Goal: Navigation & Orientation: Understand site structure

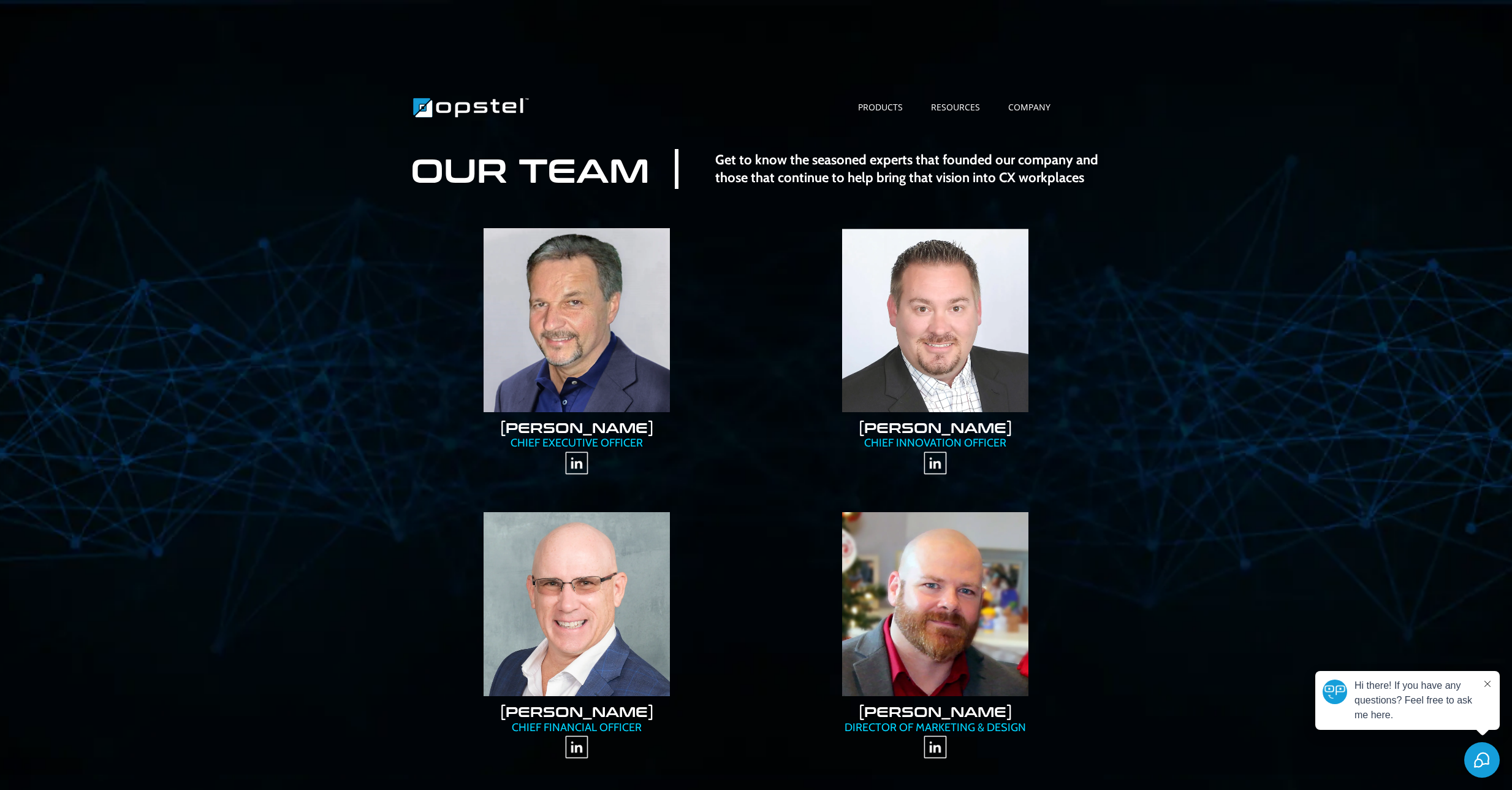
click at [1161, 172] on div "OUR TEAM Get to know the seasoned experts that founded our company and those th…" at bounding box center [756, 449] width 1512 height 652
click at [1127, 246] on div "OUR TEAM Get to know the seasoned experts that founded our company and those th…" at bounding box center [756, 449] width 1512 height 652
click at [893, 121] on link "Skills Management" at bounding box center [893, 121] width 98 height 17
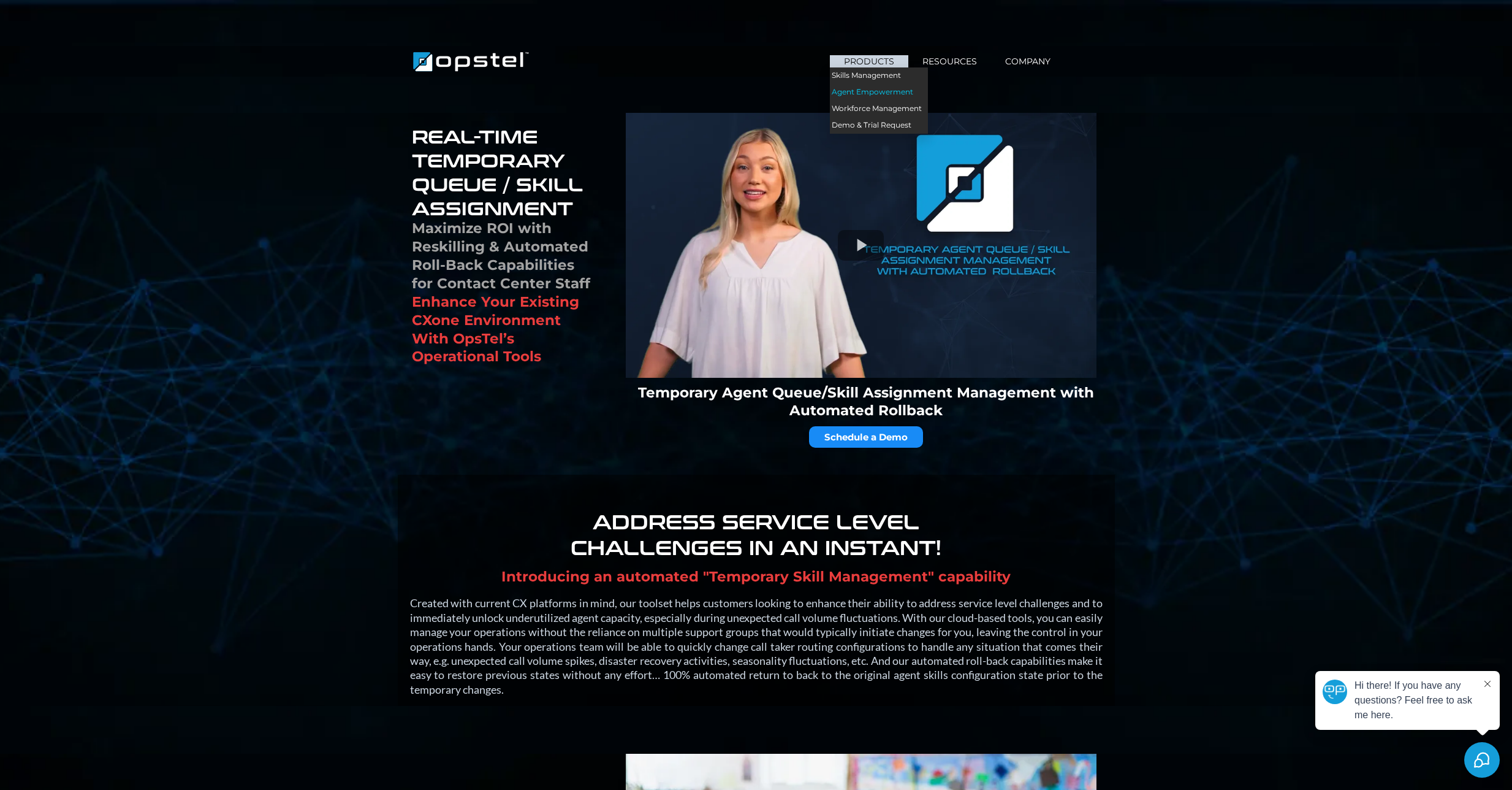
click at [878, 92] on link "Agent Empowerment" at bounding box center [879, 92] width 98 height 17
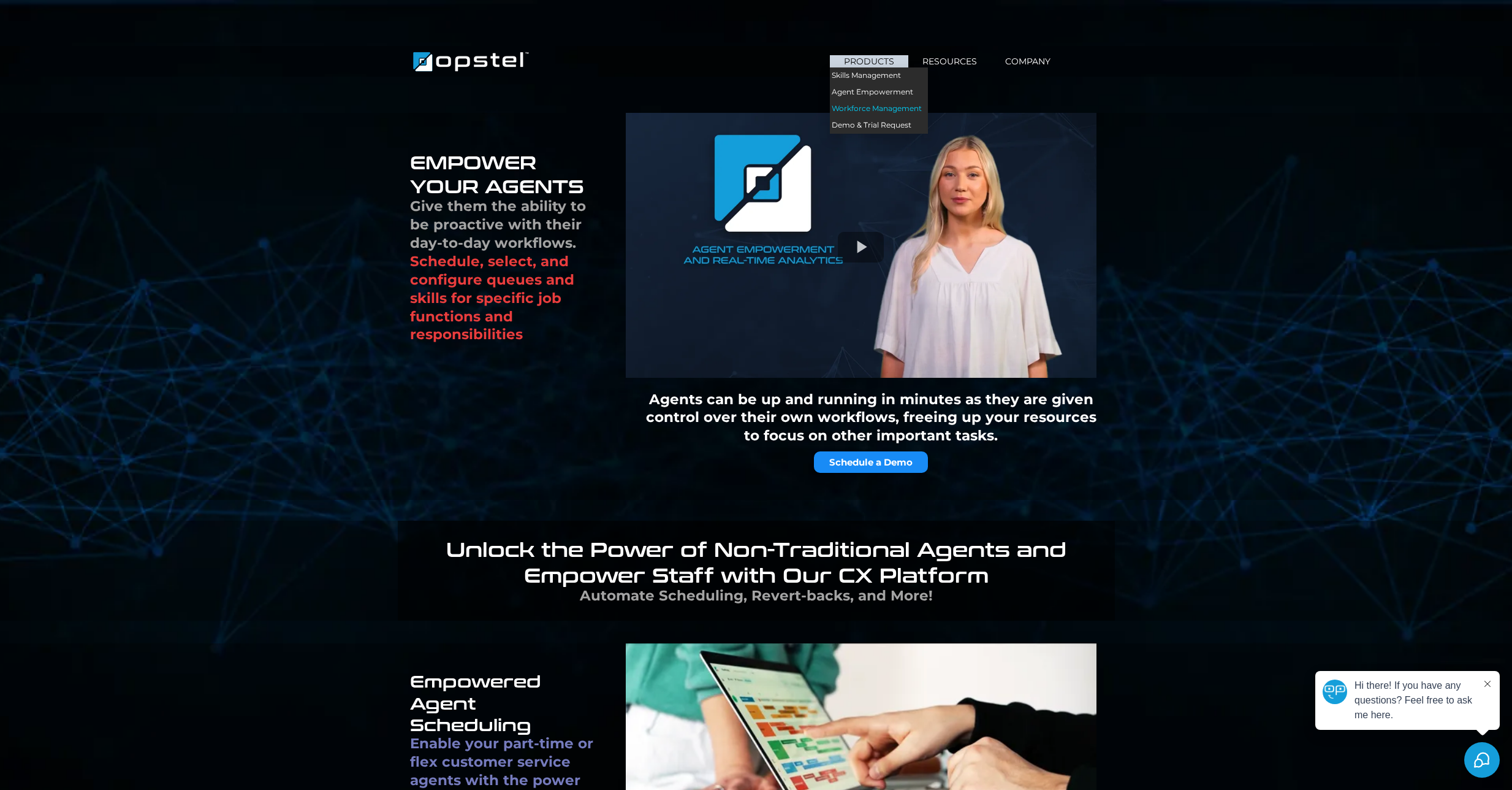
click at [863, 108] on link "Workforce Management" at bounding box center [879, 109] width 98 height 17
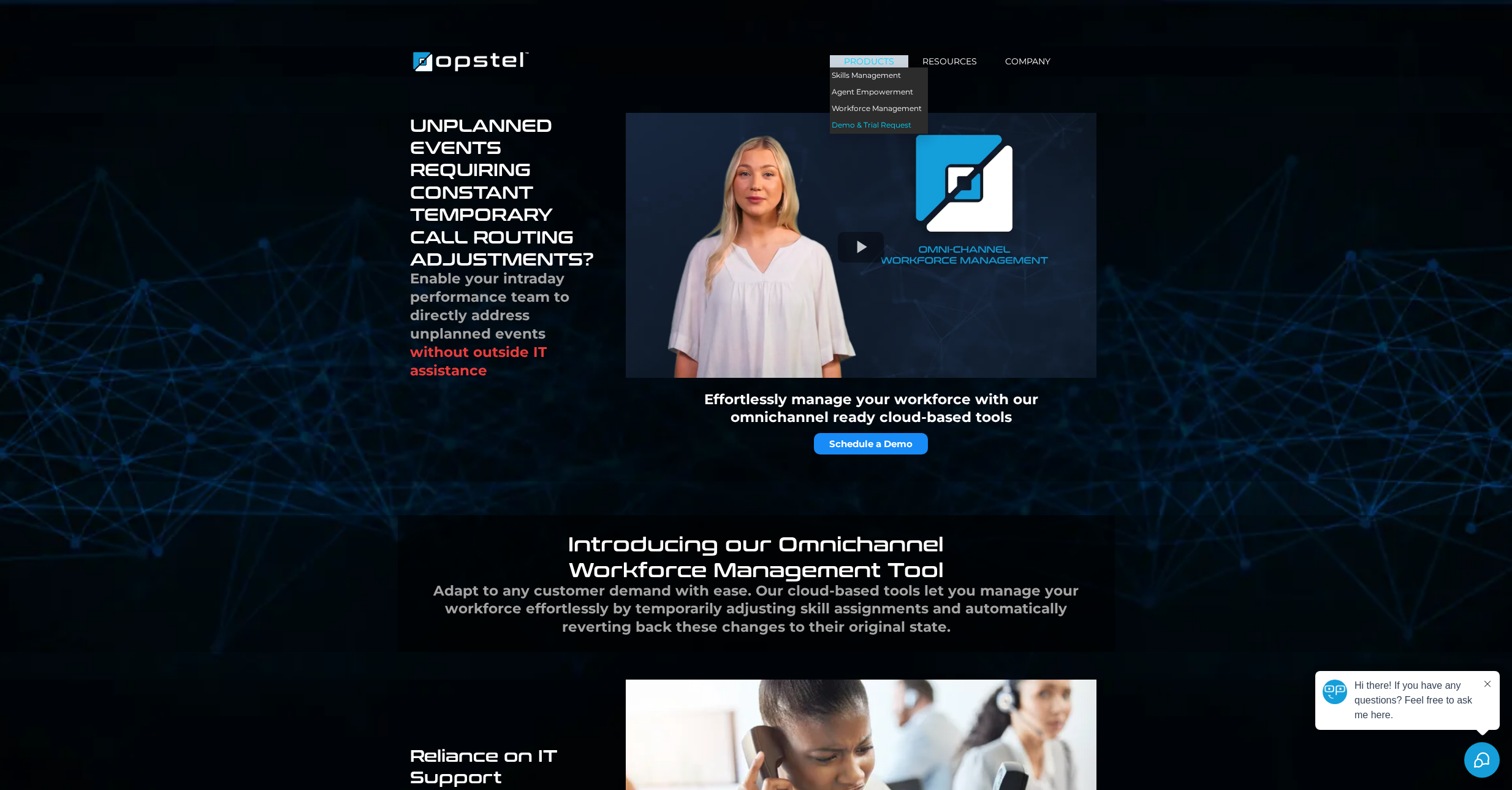
click at [869, 125] on link "Demo & Trial Request" at bounding box center [879, 125] width 98 height 17
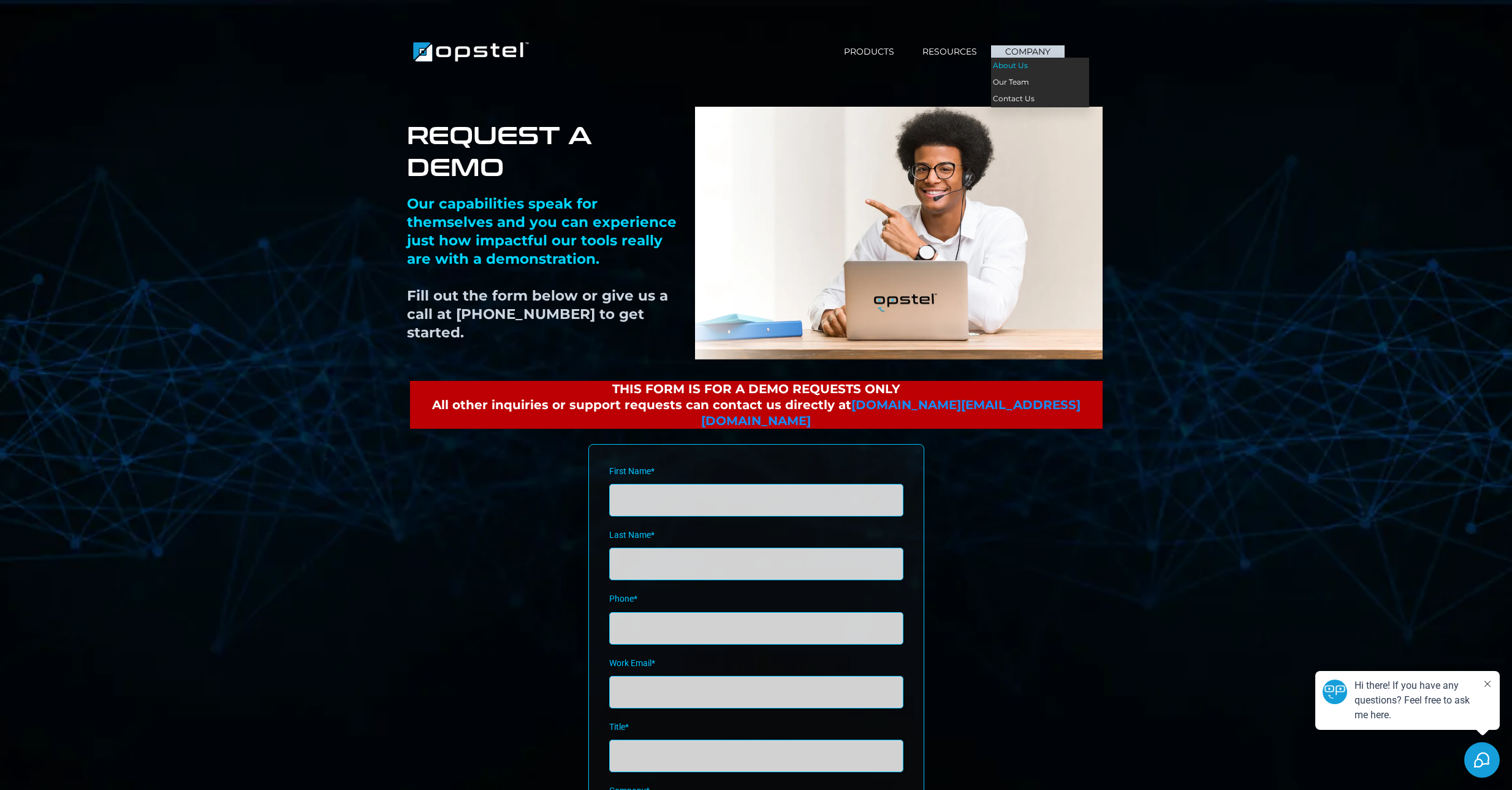
click at [1017, 69] on link "About Us" at bounding box center [1040, 66] width 98 height 17
click at [1015, 69] on link "About Us" at bounding box center [1040, 66] width 98 height 17
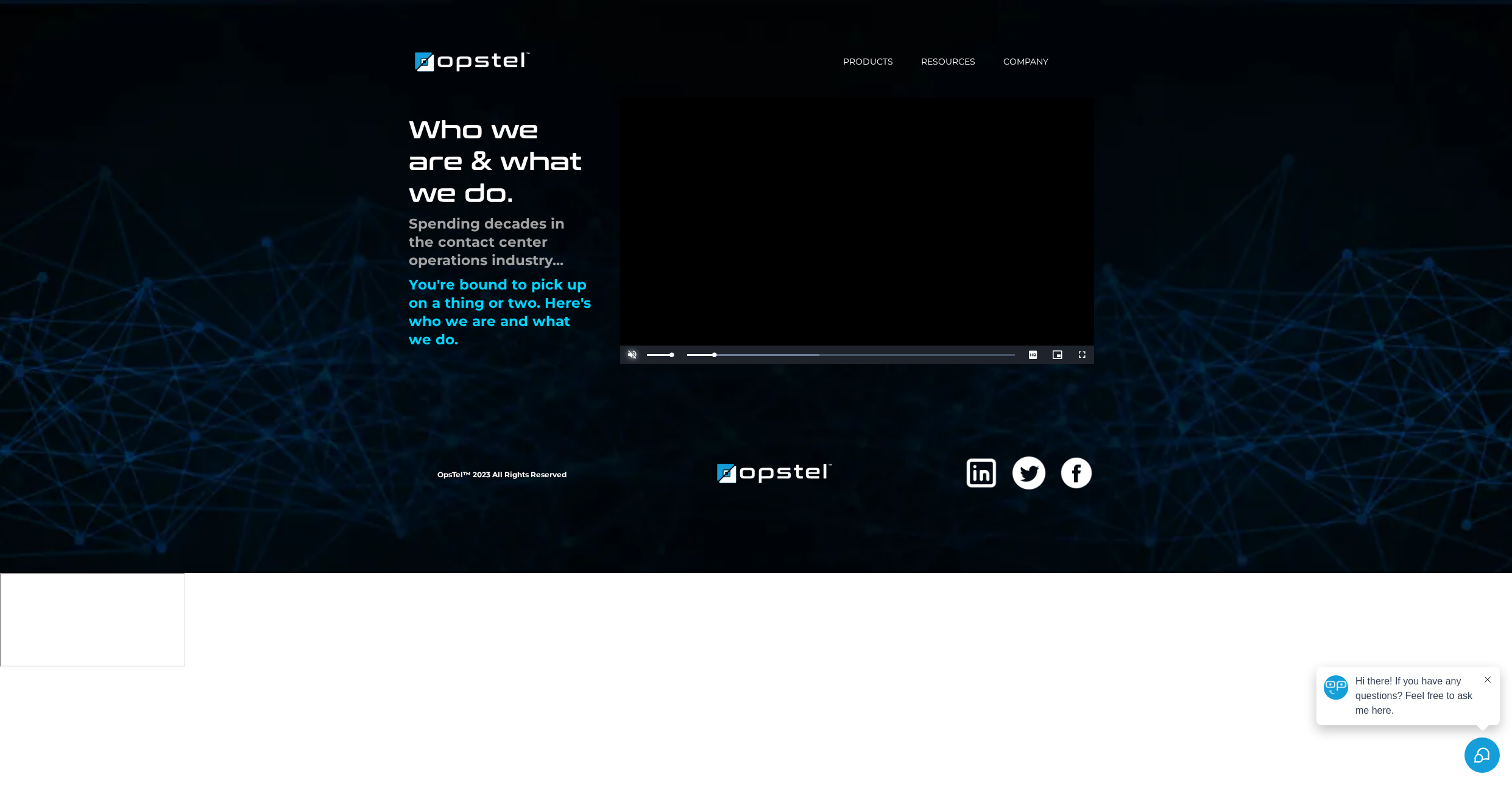
click at [636, 355] on span "Video Player" at bounding box center [632, 355] width 25 height 0
